Goal: Task Accomplishment & Management: Use online tool/utility

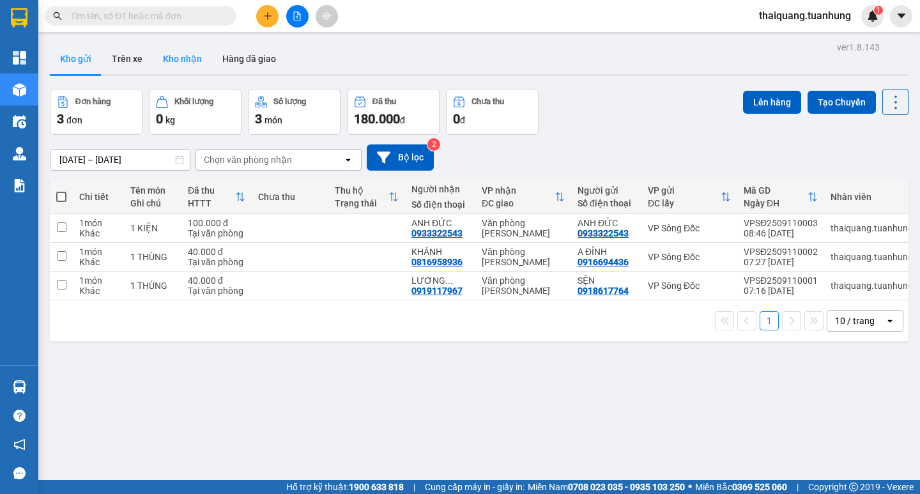
click at [200, 64] on button "Kho nhận" at bounding box center [182, 58] width 59 height 31
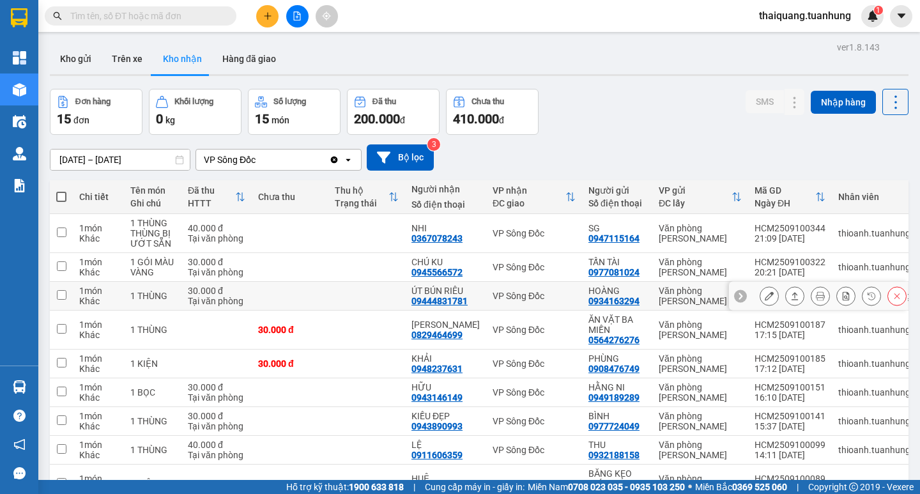
scroll to position [120, 0]
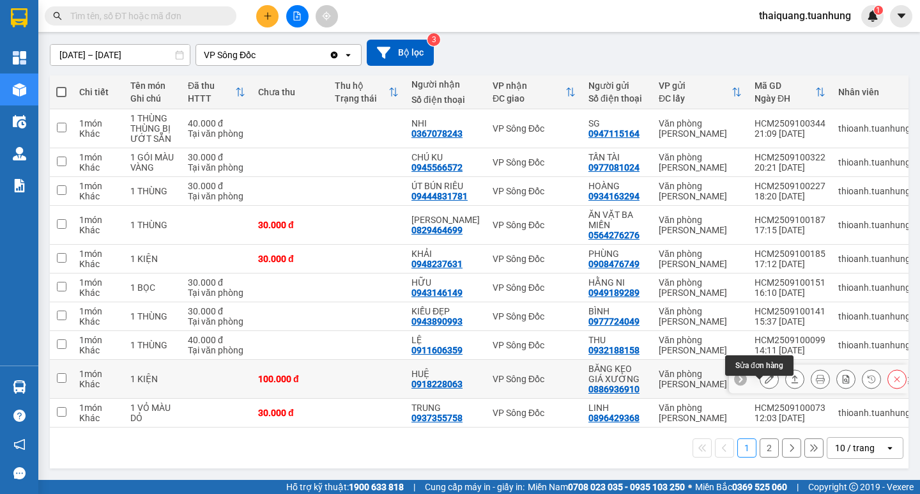
click at [764, 374] on icon at bounding box center [768, 378] width 9 height 9
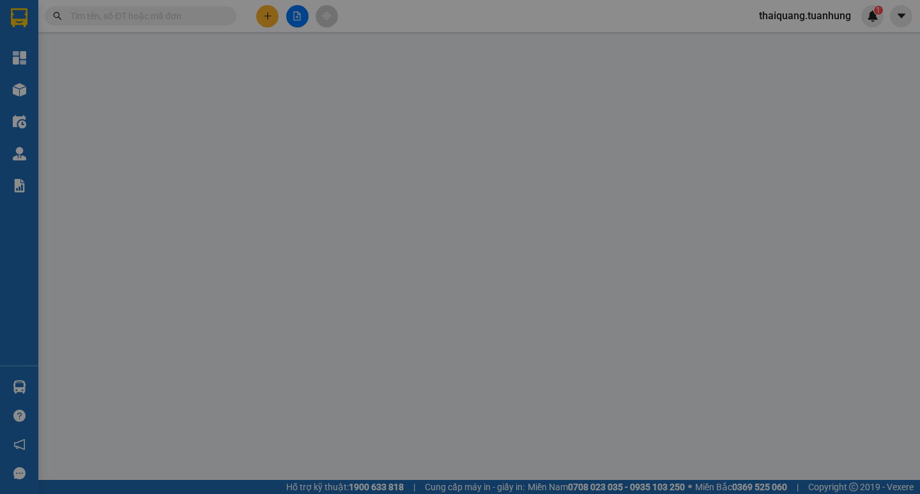
type input "0886936910"
type input "BĂNG KEO GIÁ XƯỞNG"
type input "0918228063"
type input "HUỆ"
type input "100.000"
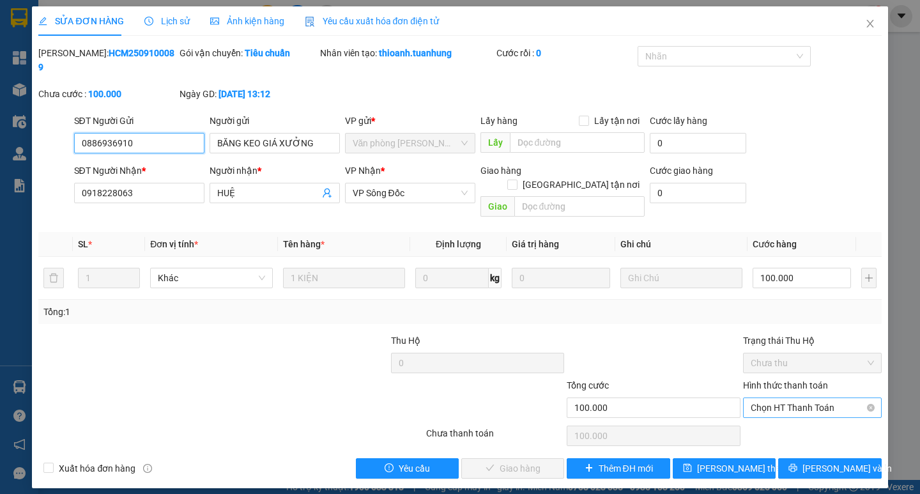
click at [779, 398] on span "Chọn HT Thanh Toán" at bounding box center [811, 407] width 123 height 19
click at [775, 404] on div "Tại văn phòng" at bounding box center [811, 405] width 123 height 14
type input "0"
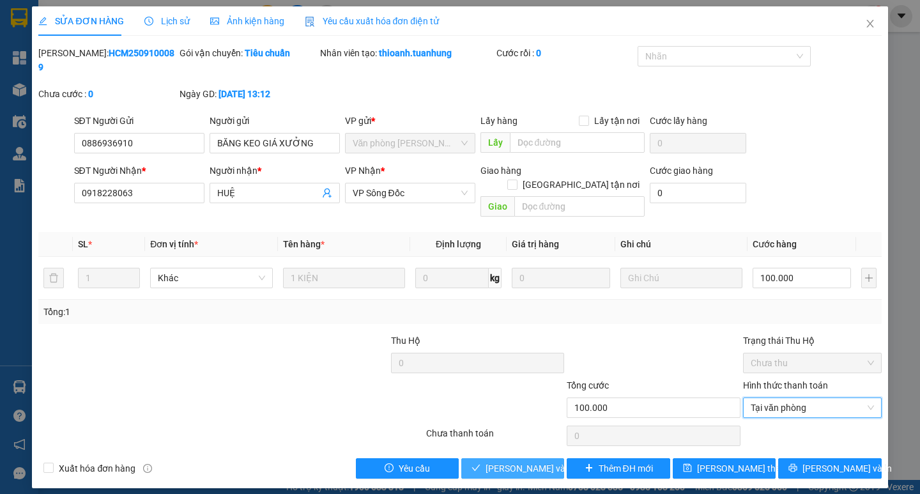
click at [550, 461] on span "[PERSON_NAME] và Giao hàng" at bounding box center [546, 468] width 123 height 14
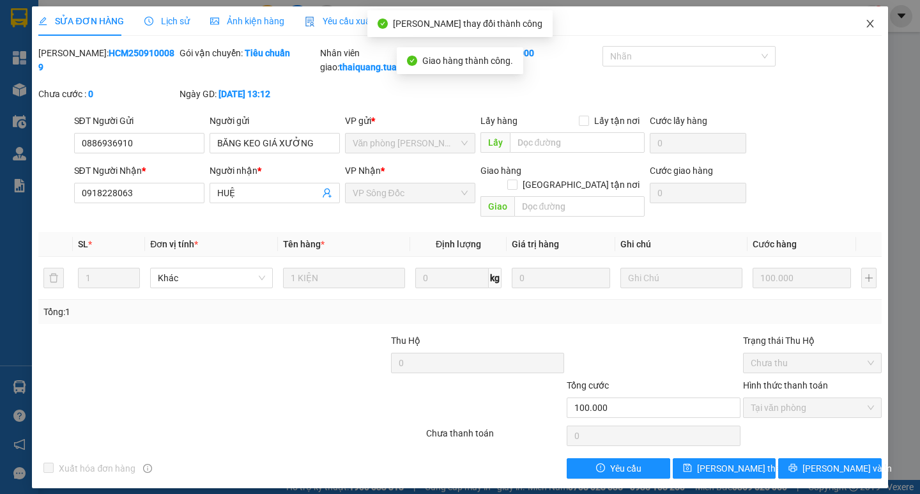
click at [871, 24] on icon "close" at bounding box center [870, 24] width 10 height 10
